Goal: Task Accomplishment & Management: Manage account settings

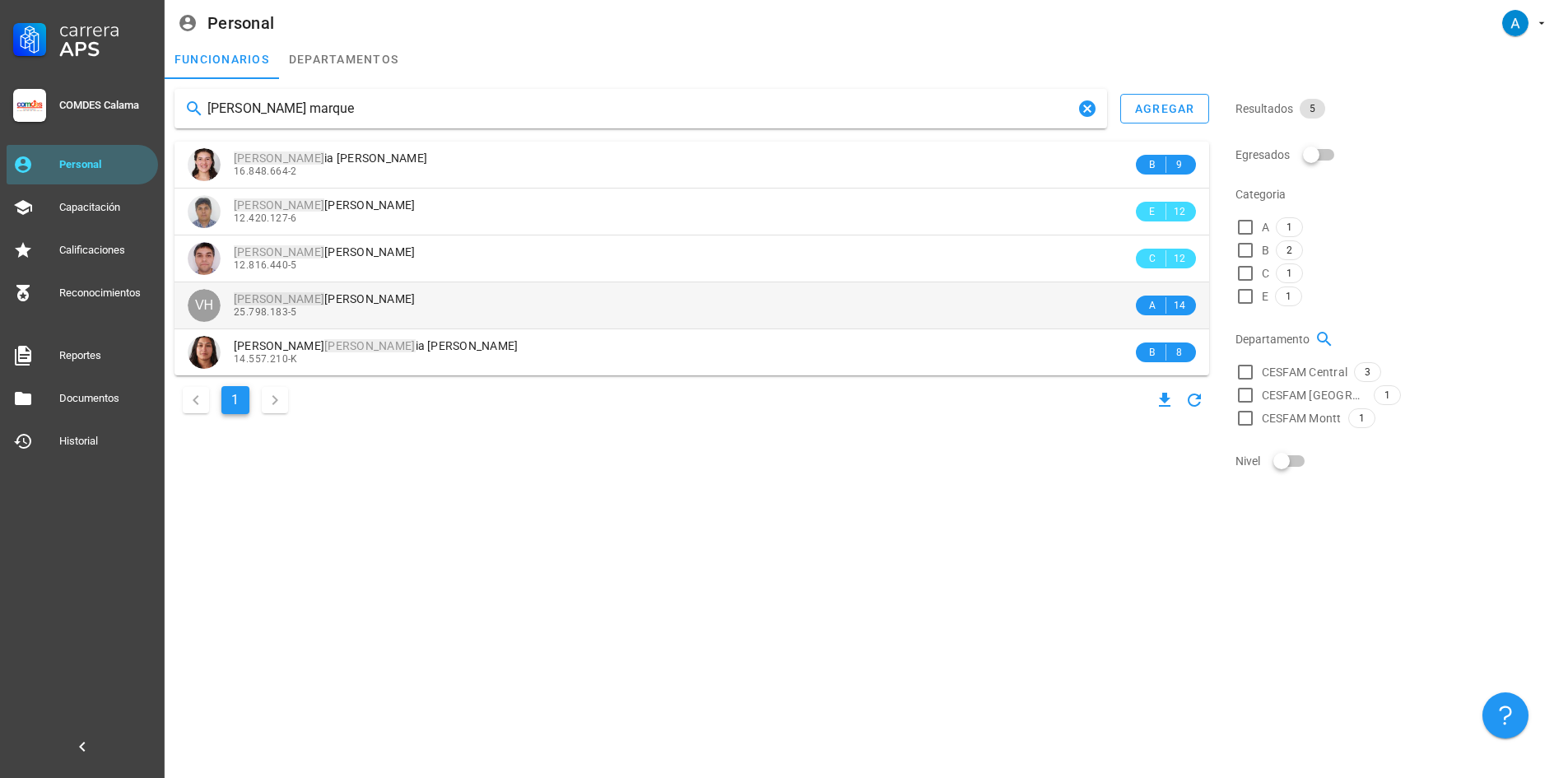
type input "[PERSON_NAME] marque"
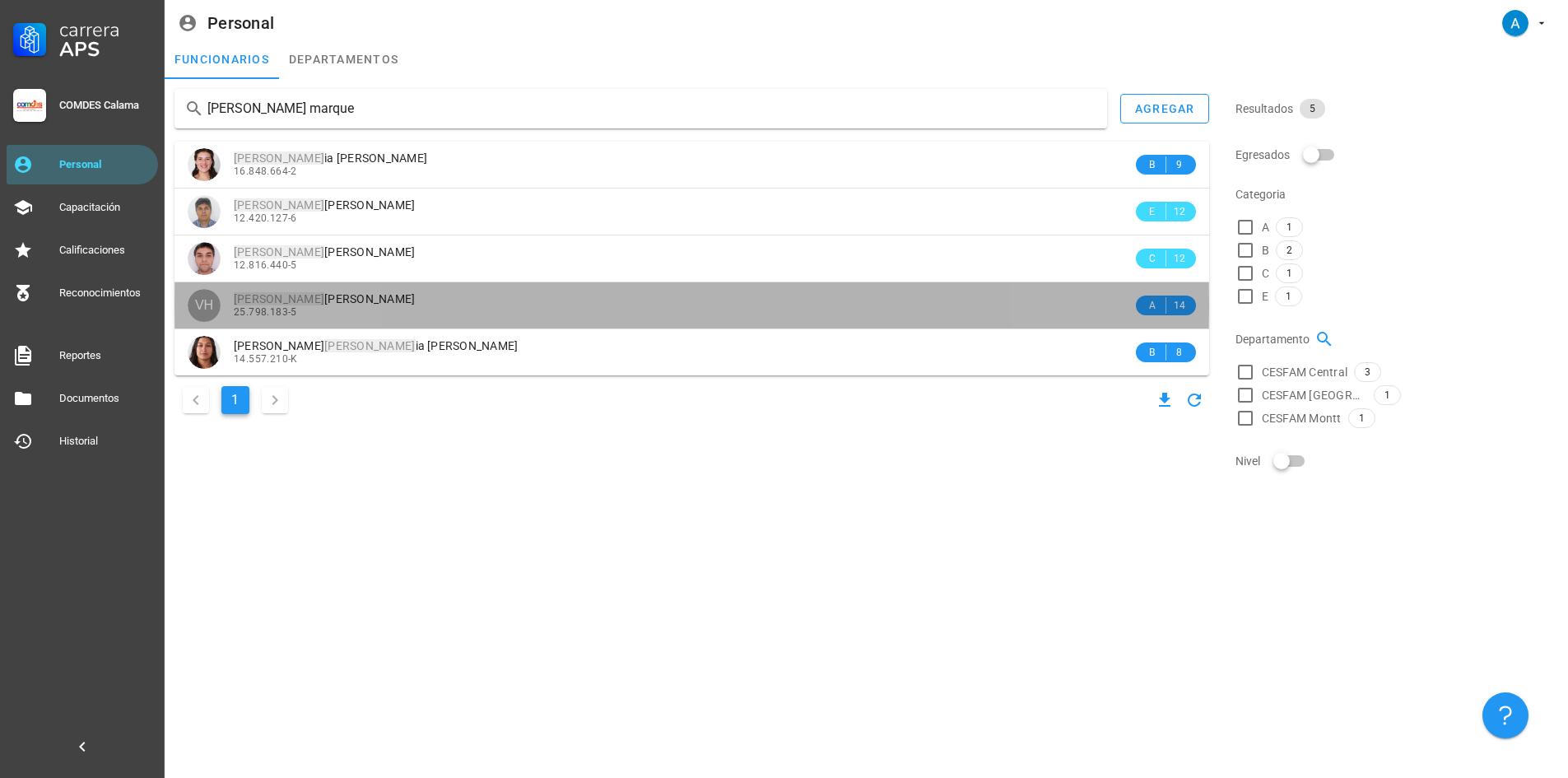
click at [392, 297] on span "[PERSON_NAME]" at bounding box center [324, 299] width 182 height 14
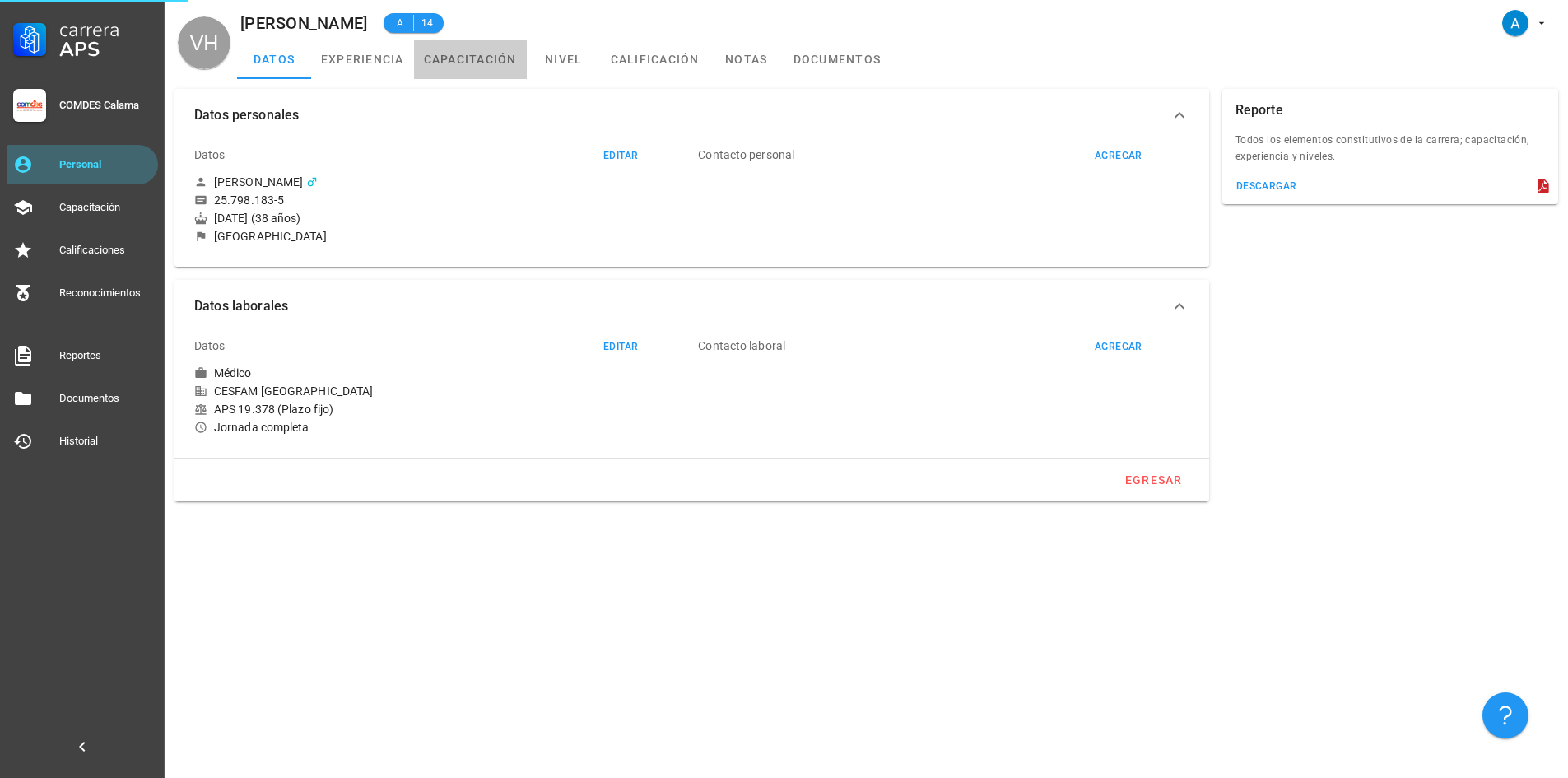
click at [479, 60] on link "capacitación" at bounding box center [470, 59] width 113 height 40
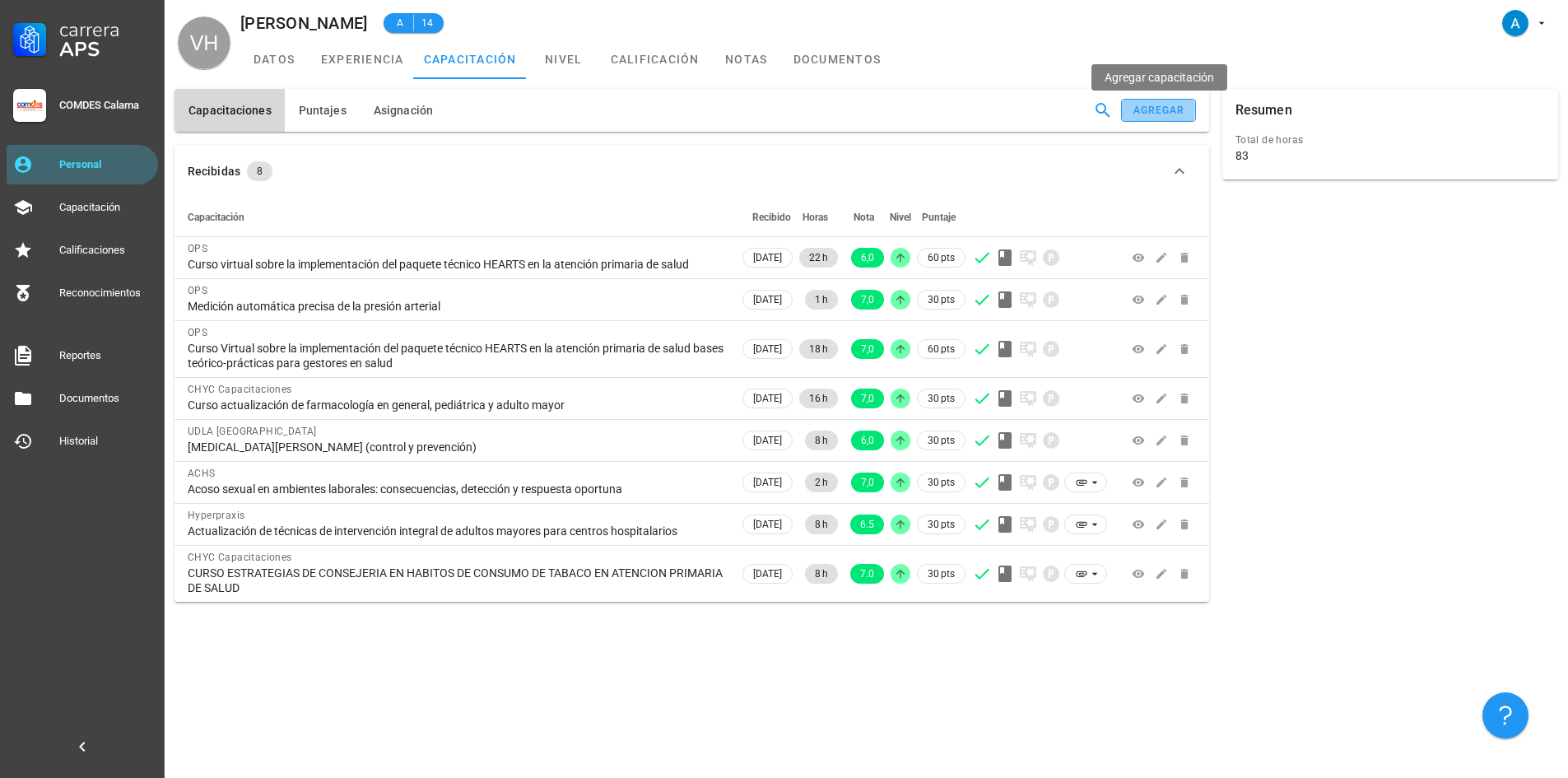
click at [1131, 114] on button "agregar" at bounding box center [1158, 110] width 74 height 23
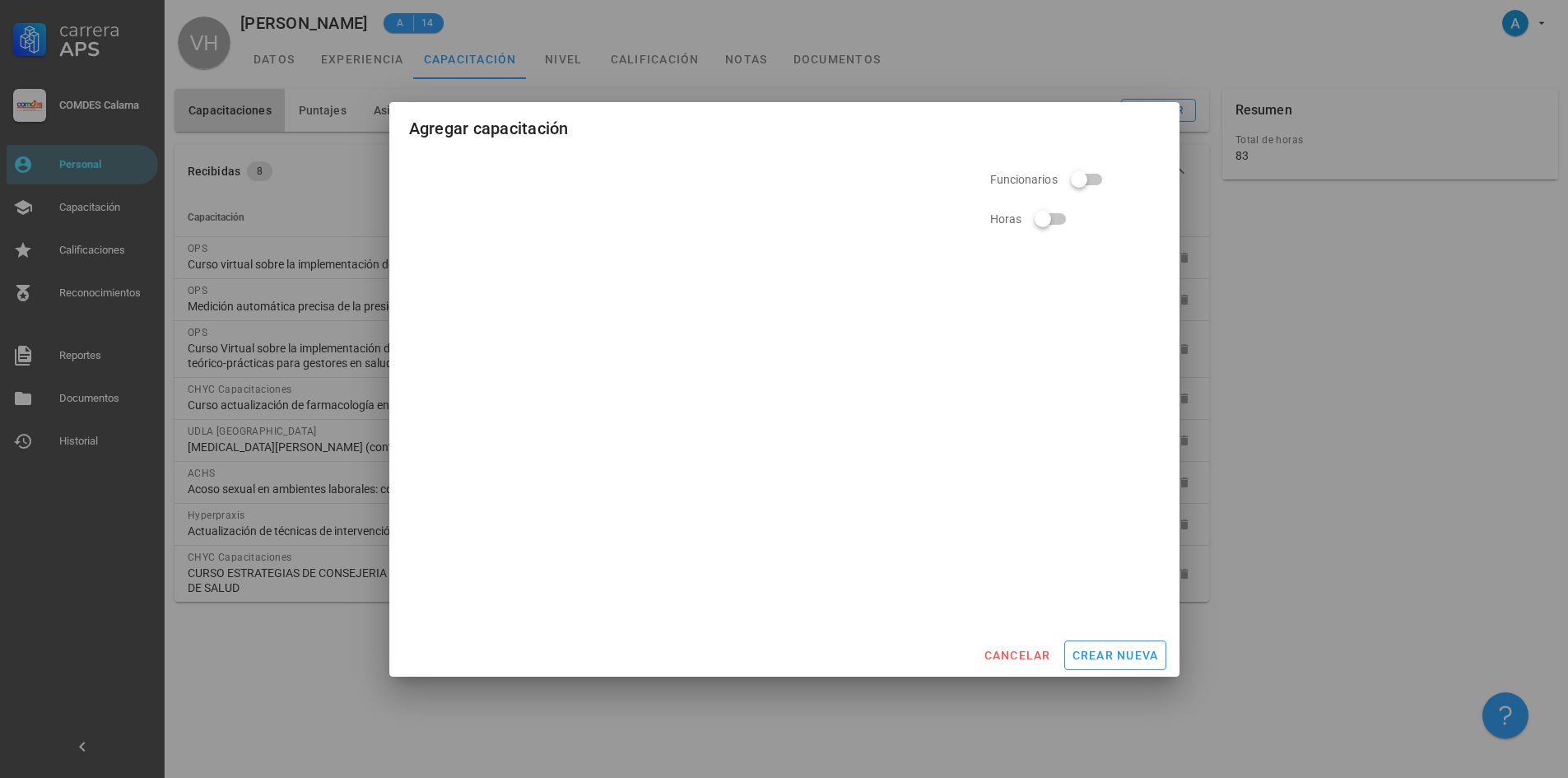
click at [540, 222] on div at bounding box center [691, 199] width 558 height 92
click at [647, 187] on div at bounding box center [691, 199] width 558 height 92
click at [619, 362] on div "Funcionarios Horas" at bounding box center [784, 384] width 731 height 461
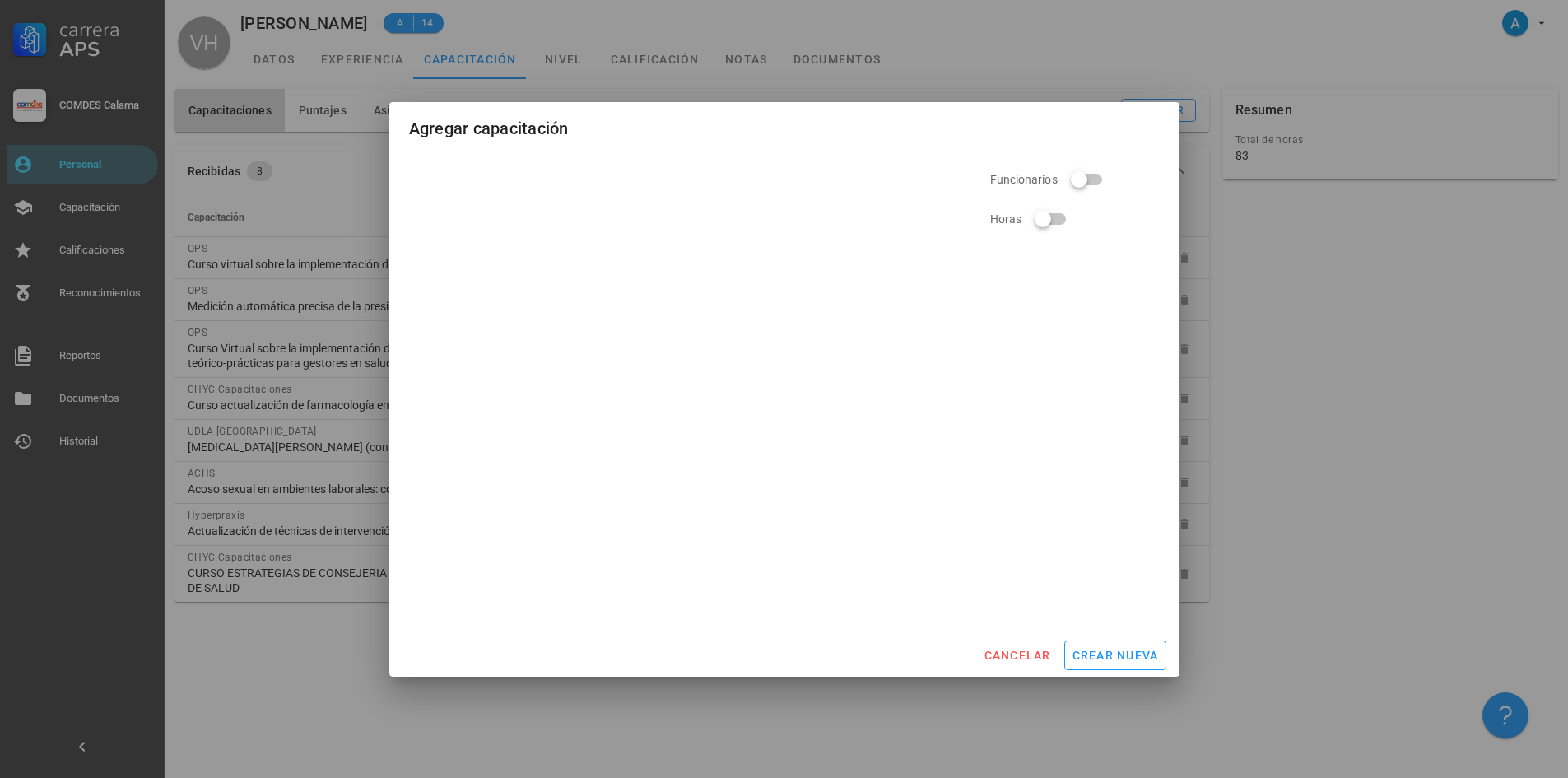
click at [619, 362] on div "Funcionarios Horas" at bounding box center [784, 384] width 731 height 461
click at [1030, 658] on span "cancelar" at bounding box center [1017, 656] width 68 height 14
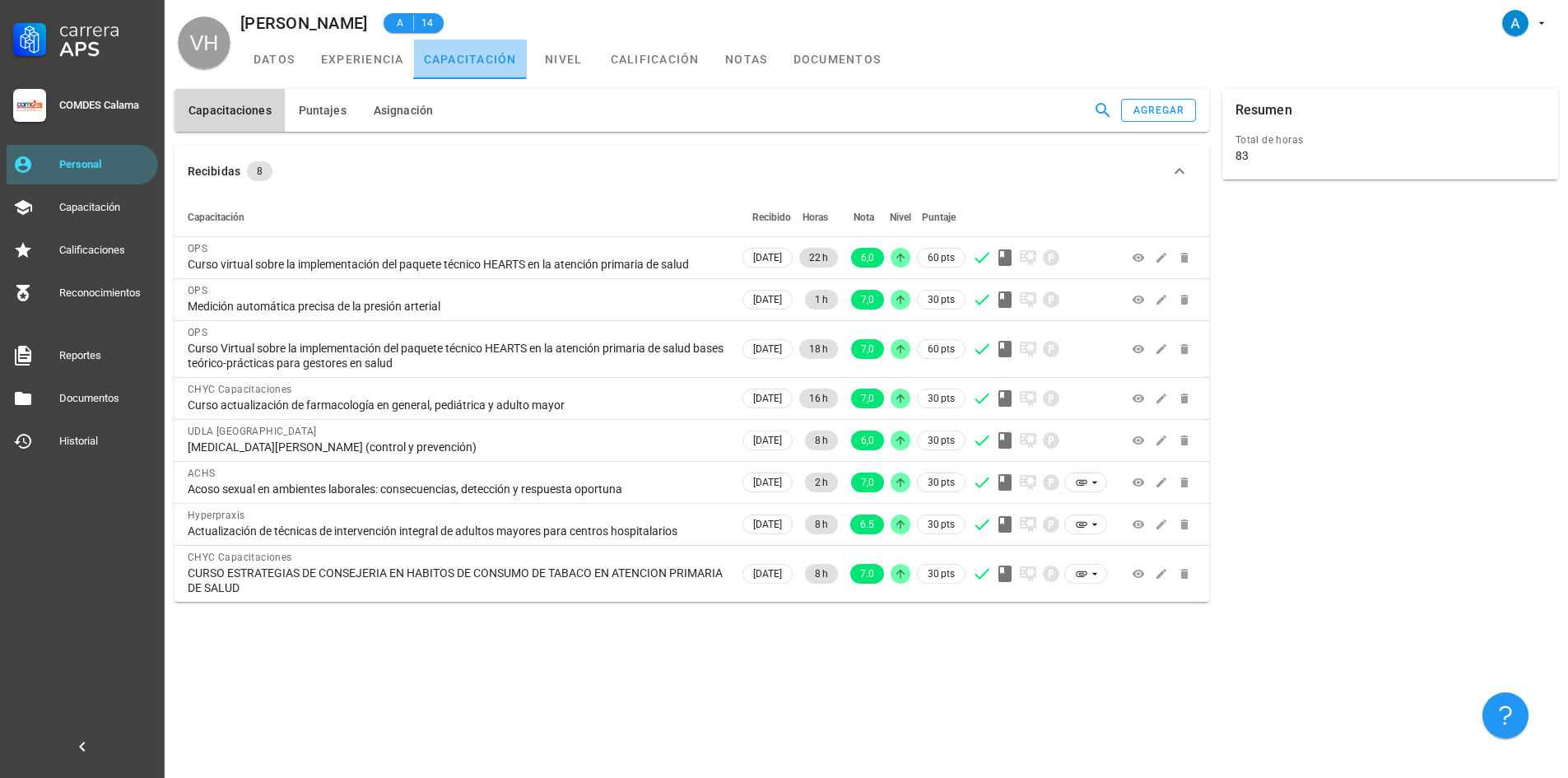
click at [481, 65] on link "capacitación" at bounding box center [470, 59] width 113 height 40
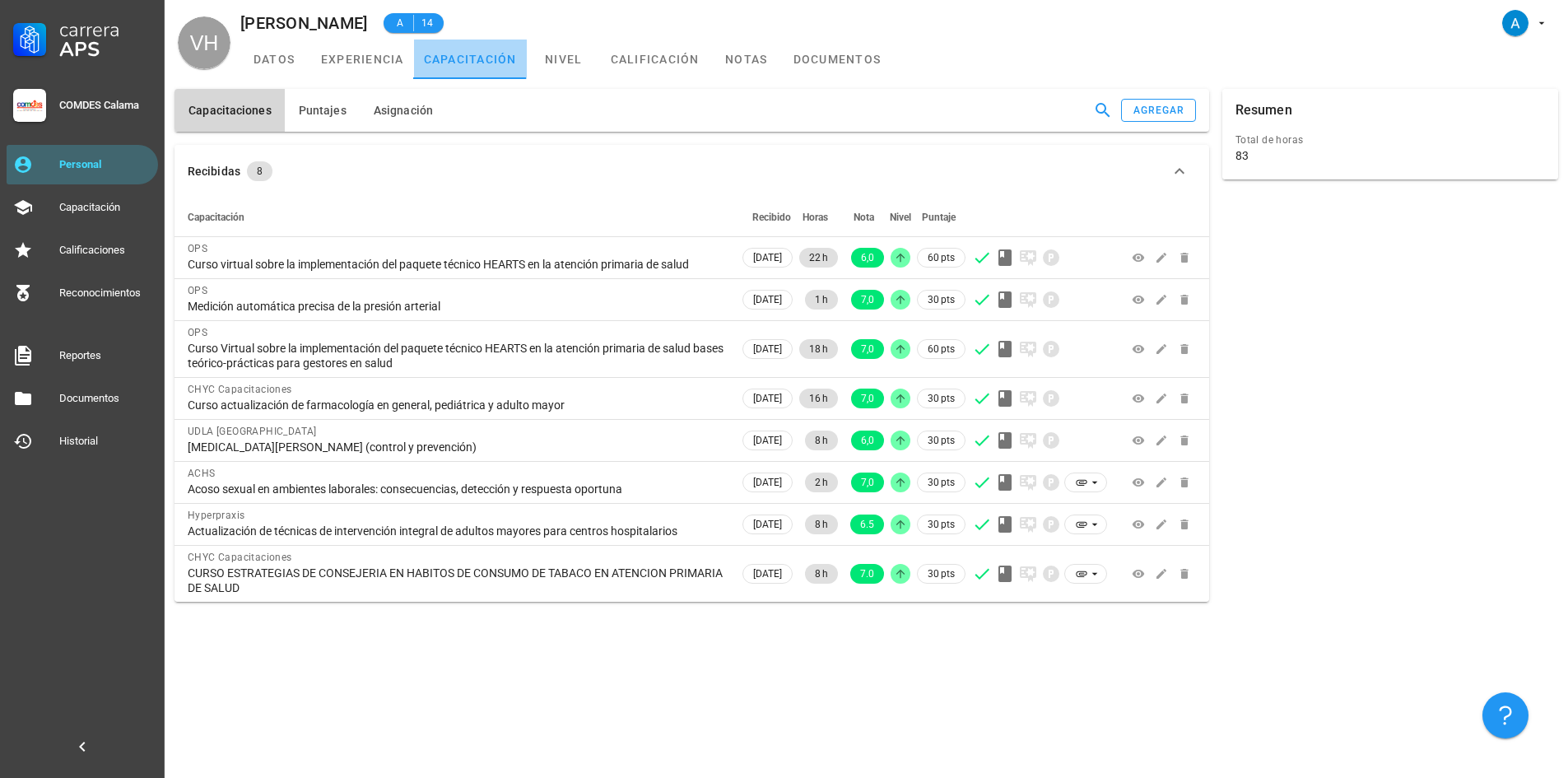
click at [481, 65] on link "capacitación" at bounding box center [470, 59] width 113 height 40
